Goal: Task Accomplishment & Management: Manage account settings

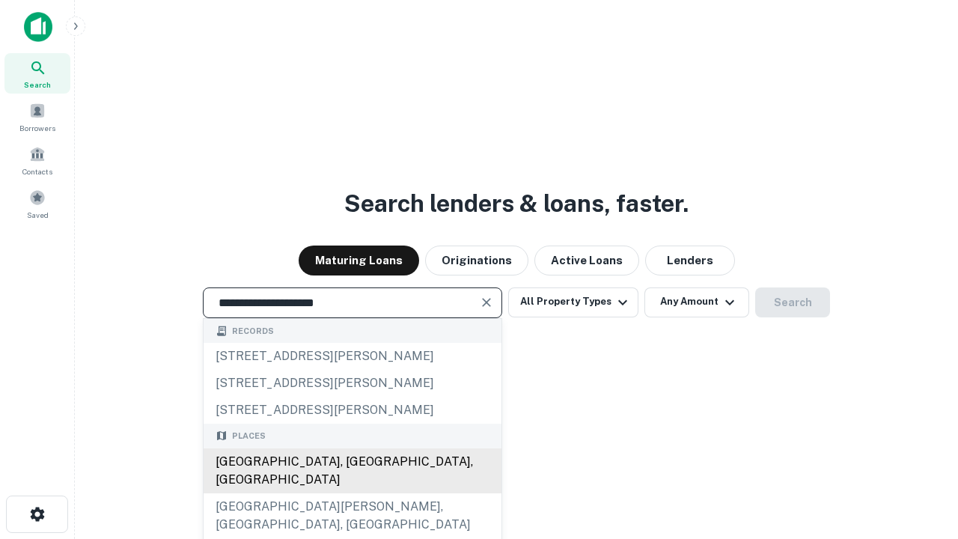
click at [352, 493] on div "Santa Monica, CA, USA" at bounding box center [353, 470] width 298 height 45
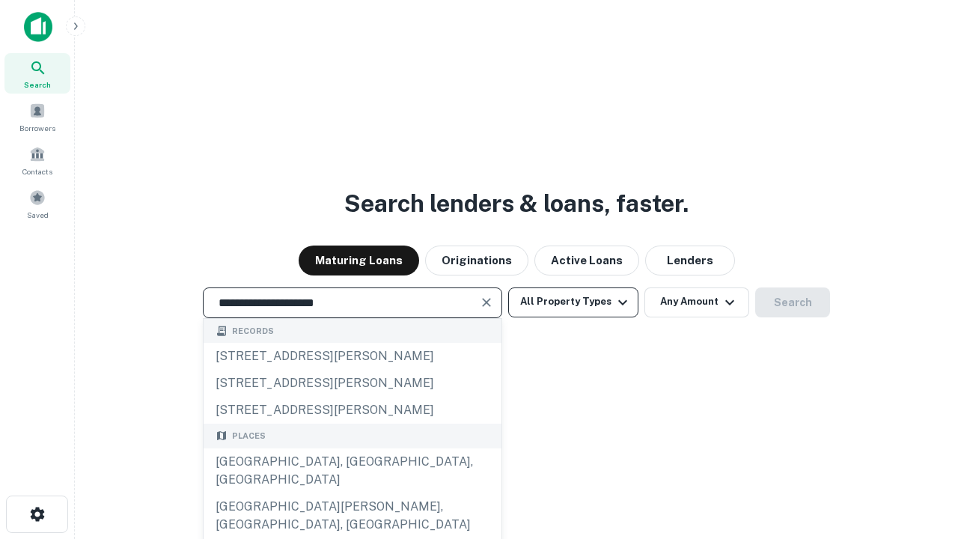
type input "**********"
click at [574, 302] on button "All Property Types" at bounding box center [573, 303] width 130 height 30
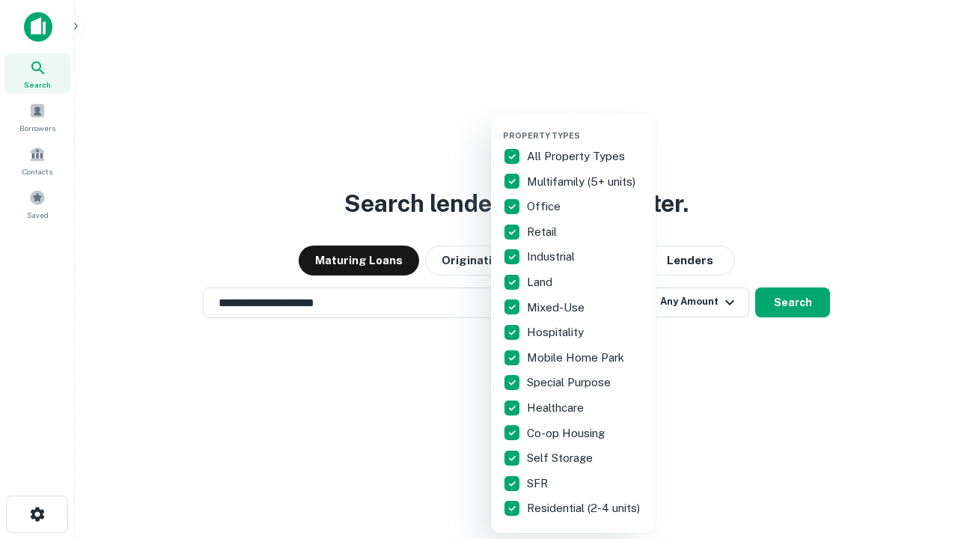
click at [585, 126] on button "button" at bounding box center [585, 126] width 165 height 1
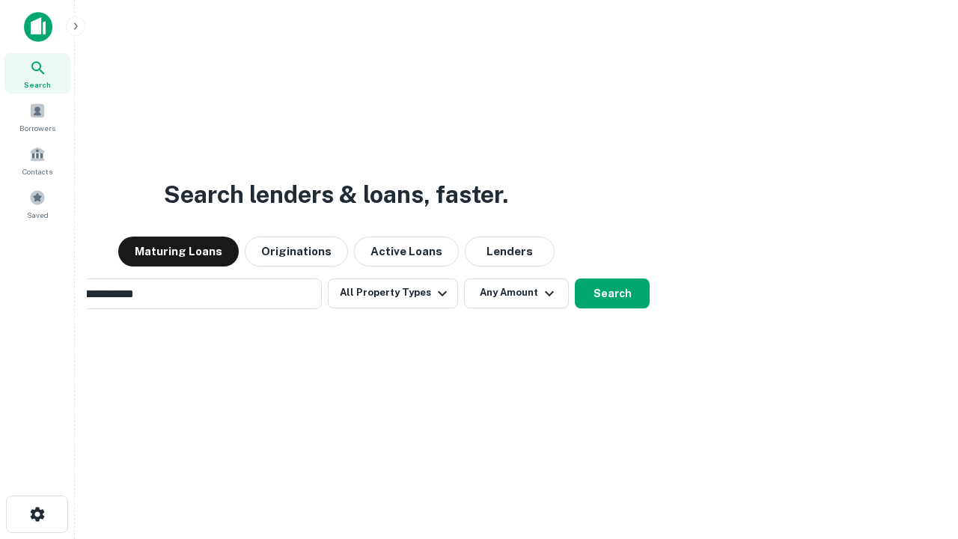
scroll to position [23, 0]
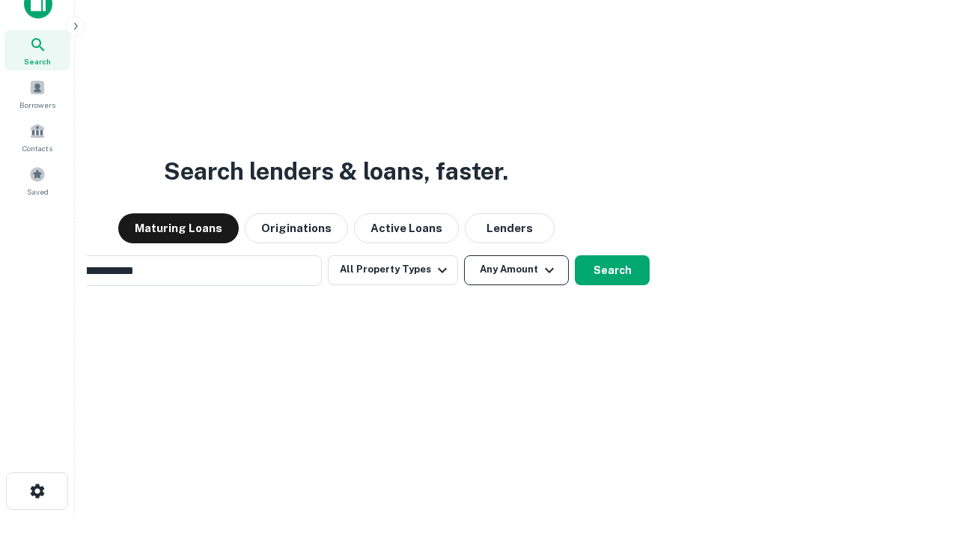
click at [464, 255] on button "Any Amount" at bounding box center [516, 270] width 105 height 30
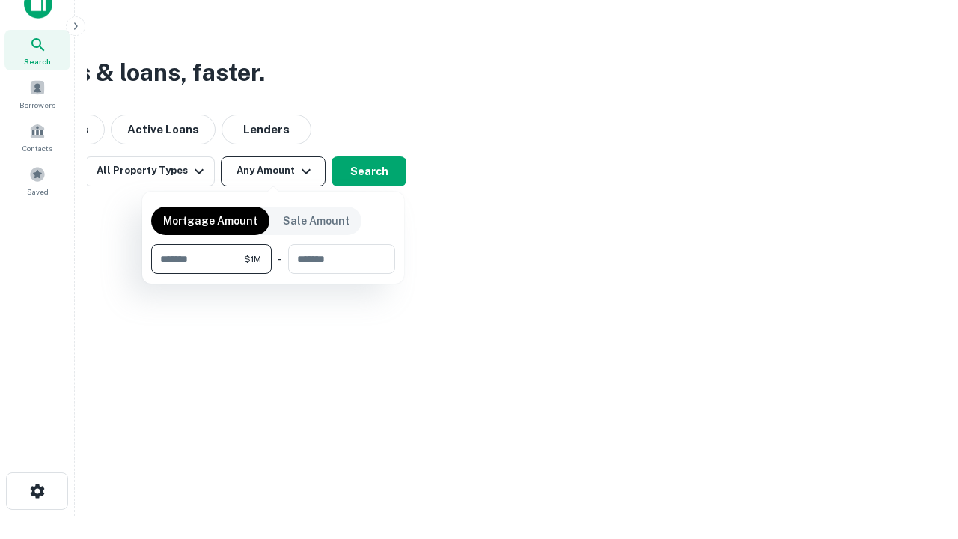
scroll to position [24, 0]
type input "*******"
click at [273, 274] on button "button" at bounding box center [273, 274] width 244 height 1
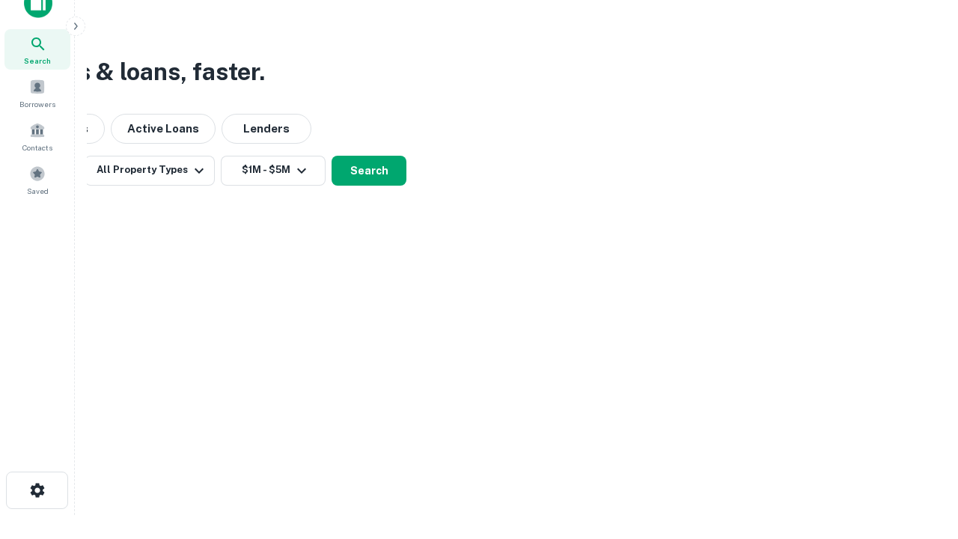
scroll to position [9, 276]
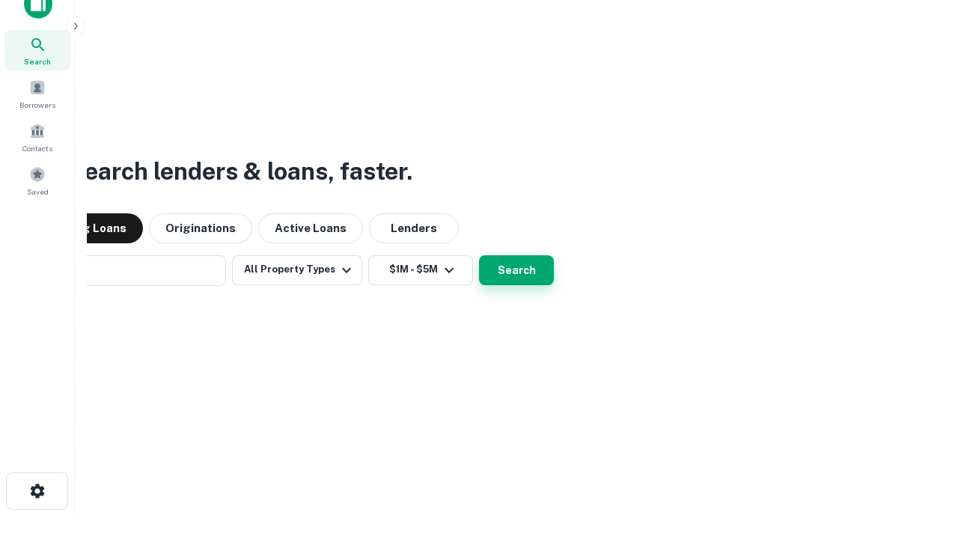
click at [479, 255] on button "Search" at bounding box center [516, 270] width 75 height 30
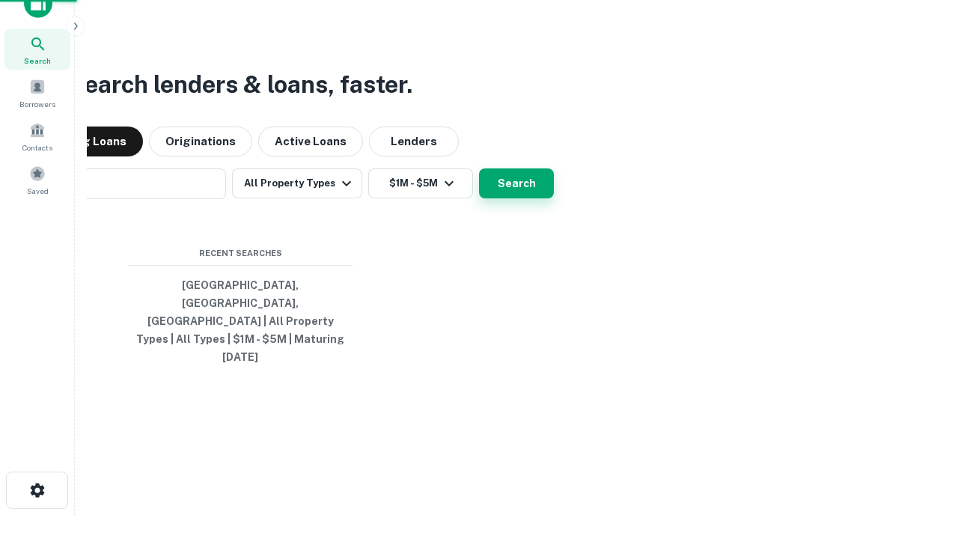
scroll to position [40, 424]
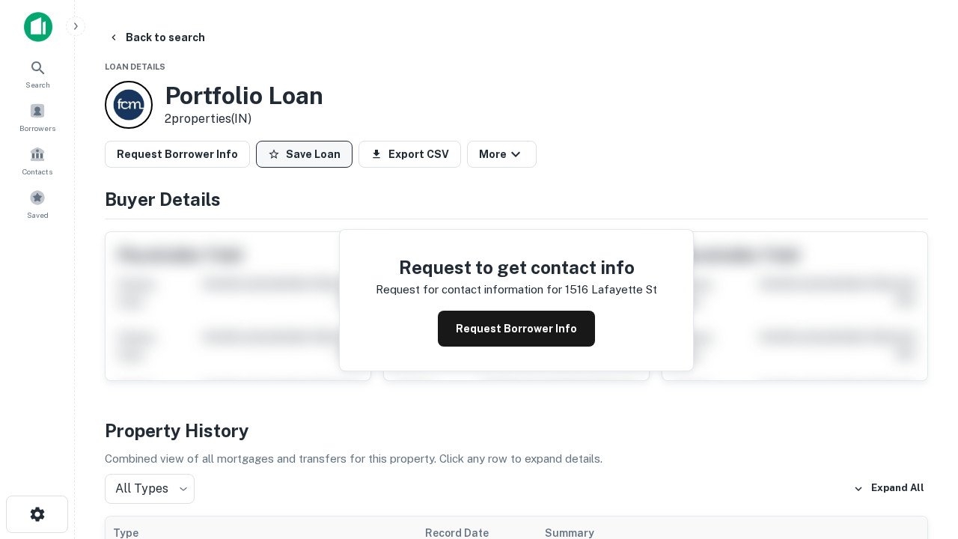
click at [304, 154] on button "Save Loan" at bounding box center [304, 154] width 97 height 27
click at [308, 154] on button "Loan Saved" at bounding box center [307, 154] width 103 height 27
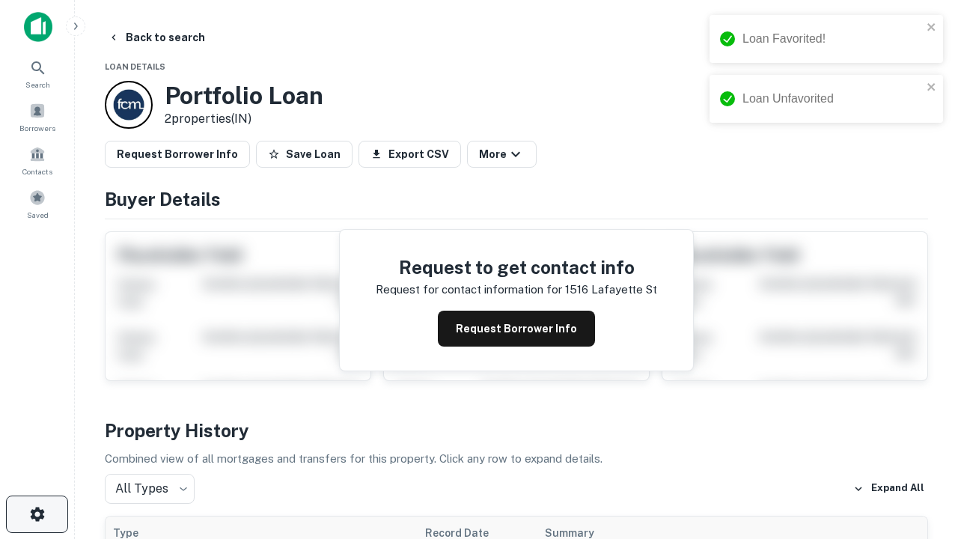
click at [37, 514] on icon "button" at bounding box center [37, 514] width 18 height 18
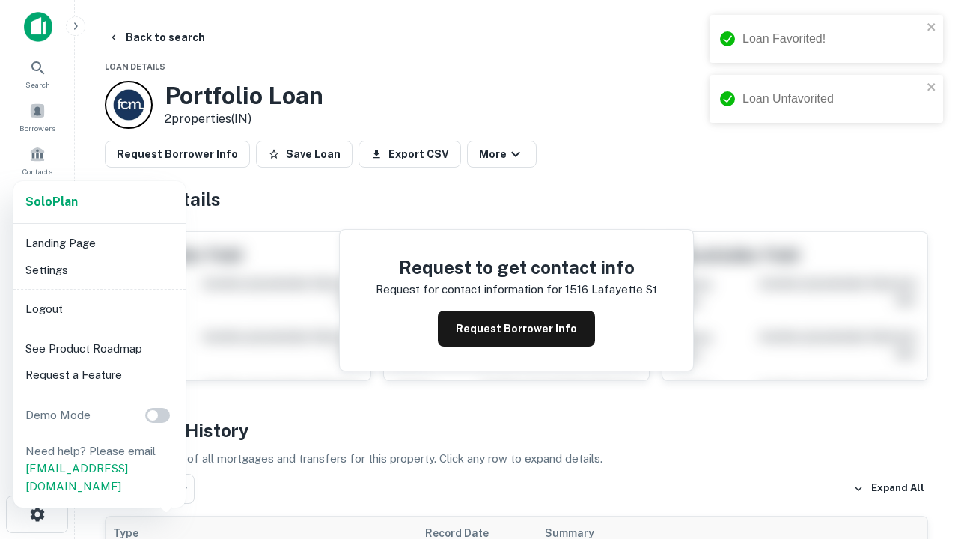
click at [99, 308] on li "Logout" at bounding box center [99, 309] width 160 height 27
